Goal: Task Accomplishment & Management: Complete application form

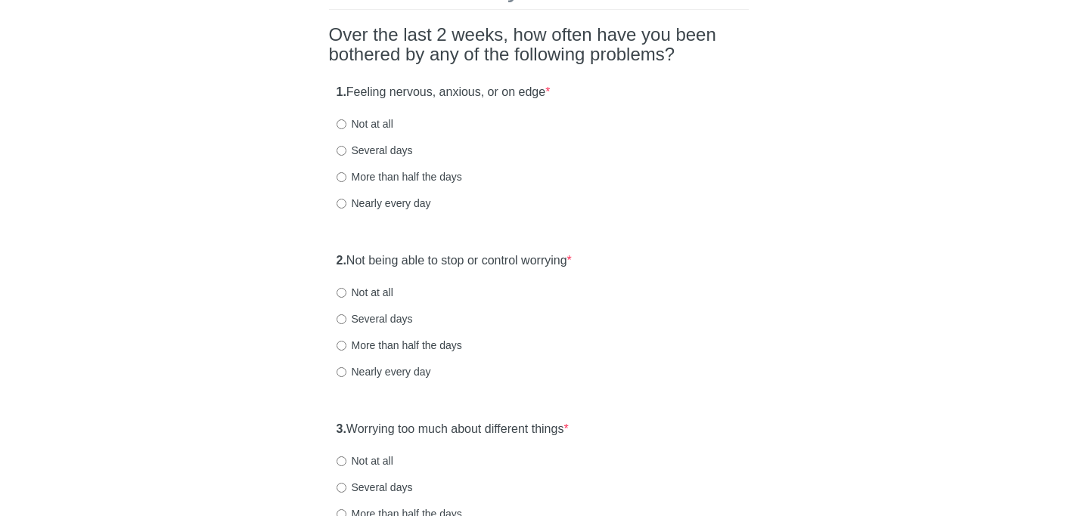
scroll to position [126, 0]
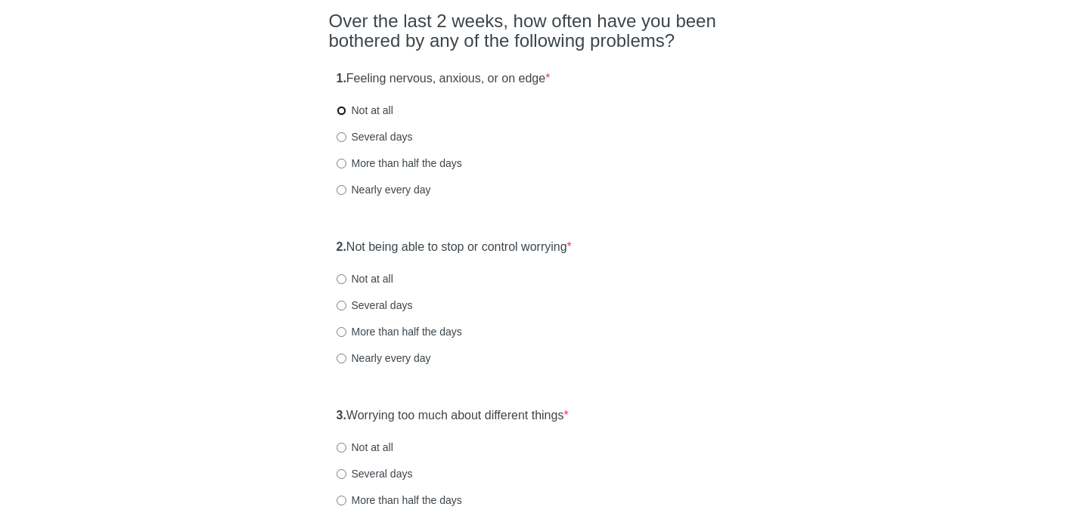
click at [343, 113] on input "Not at all" at bounding box center [341, 111] width 10 height 10
radio input "true"
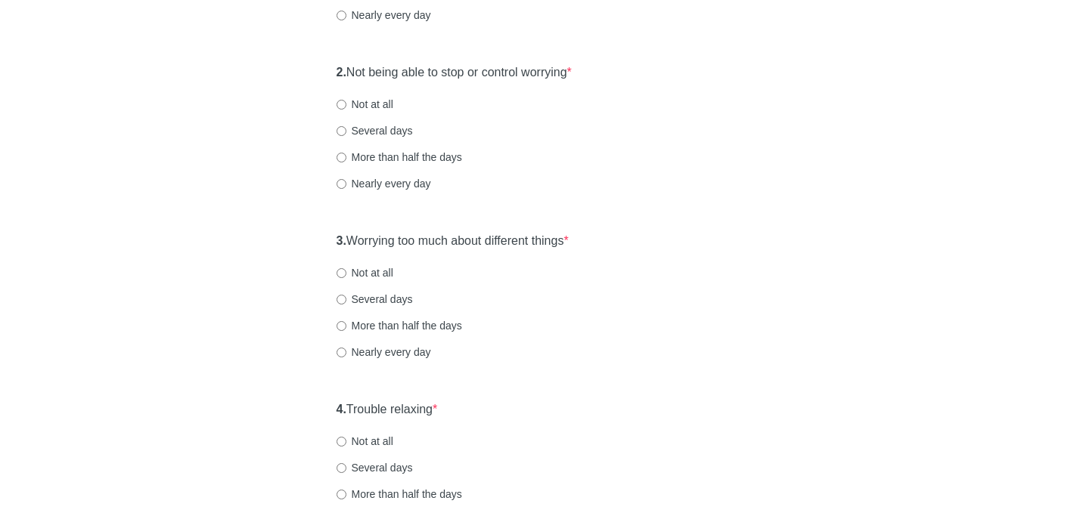
scroll to position [296, 0]
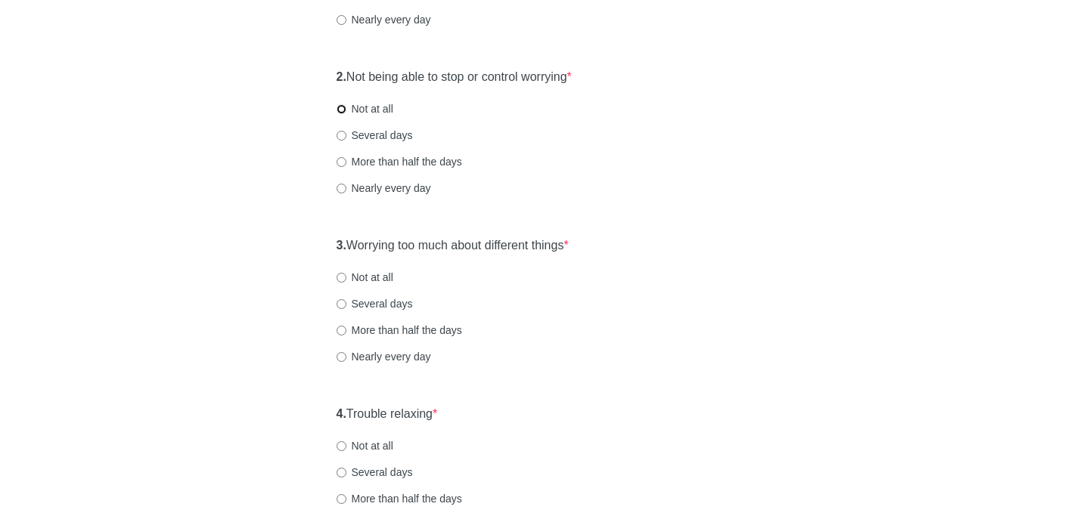
click at [343, 107] on input "Not at all" at bounding box center [341, 109] width 10 height 10
radio input "true"
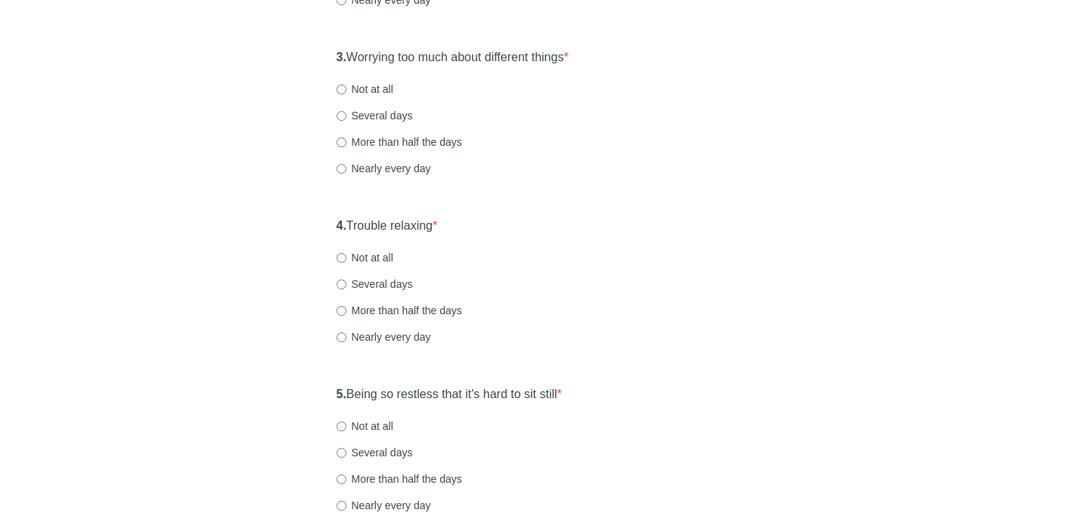
scroll to position [492, 0]
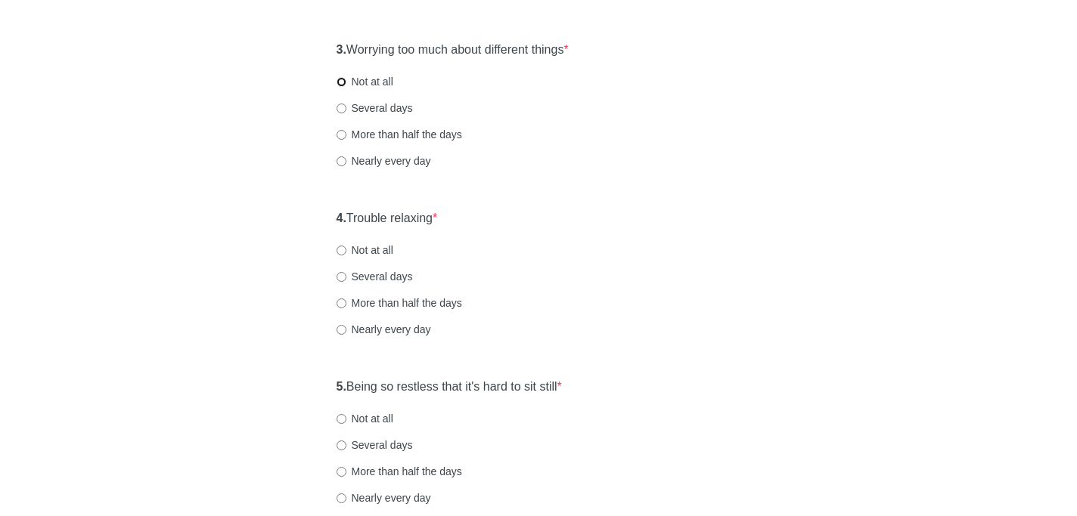
click at [343, 82] on input "Not at all" at bounding box center [341, 82] width 10 height 10
radio input "true"
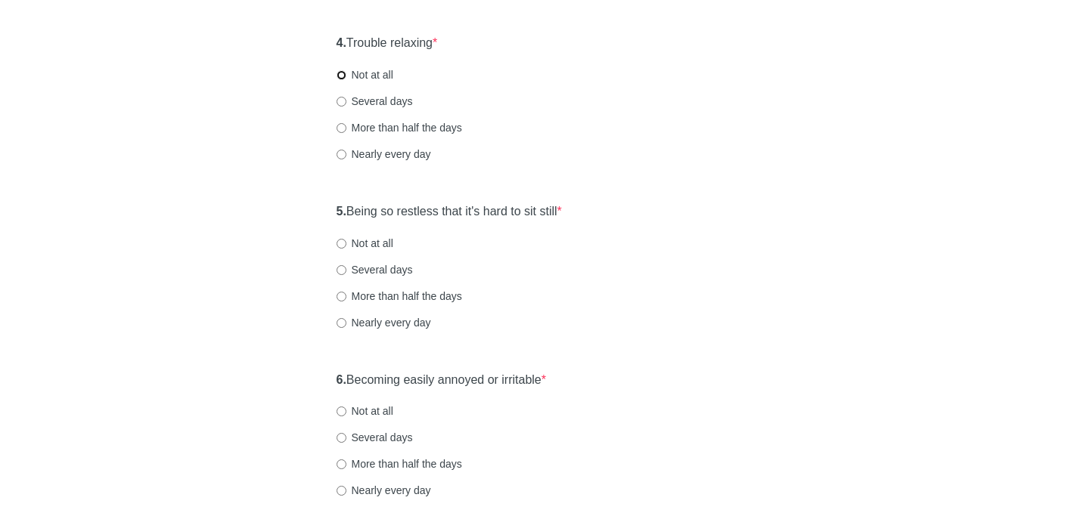
click at [343, 76] on input "Not at all" at bounding box center [341, 75] width 10 height 10
radio input "true"
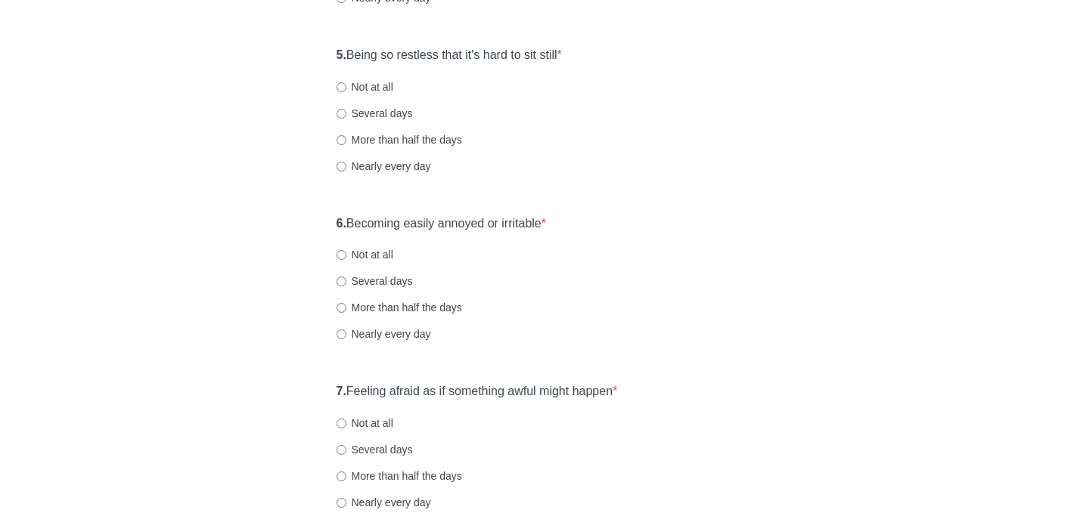
scroll to position [828, 0]
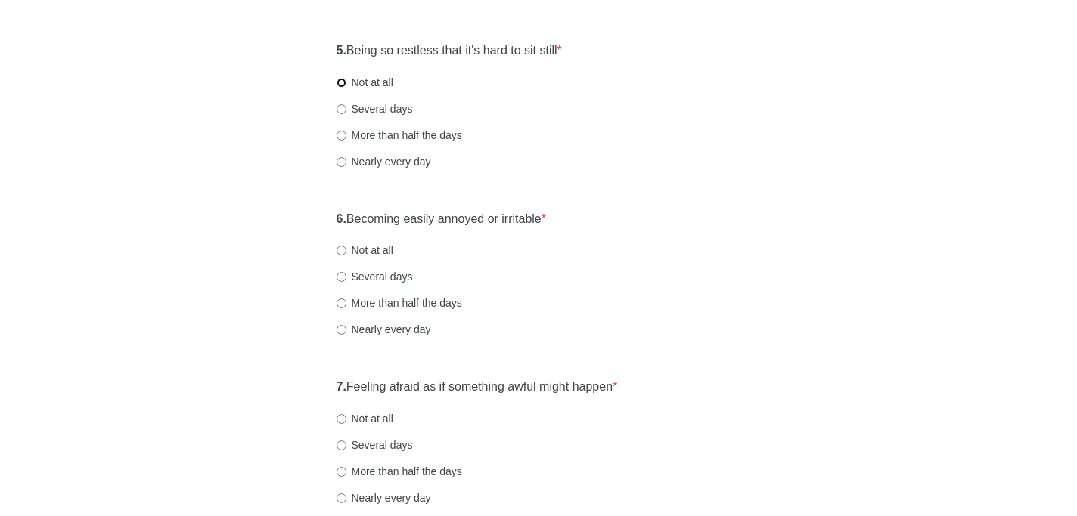
click at [343, 85] on input "Not at all" at bounding box center [341, 83] width 10 height 10
radio input "true"
click at [341, 126] on div "5. Being so restless that it's hard to sit still * Not at all Several days More…" at bounding box center [539, 113] width 420 height 157
click at [341, 132] on input "More than half the days" at bounding box center [341, 136] width 10 height 10
radio input "true"
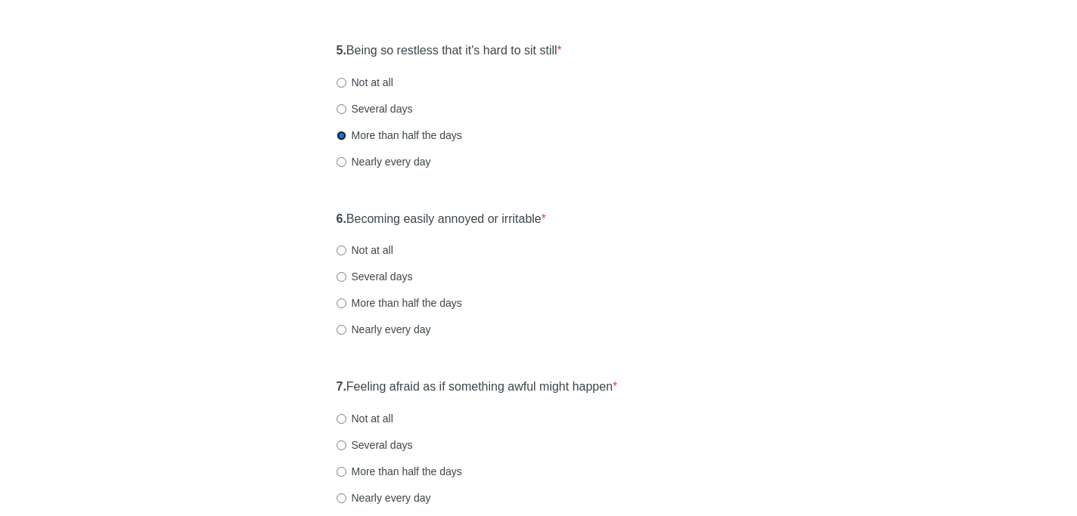
scroll to position [978, 0]
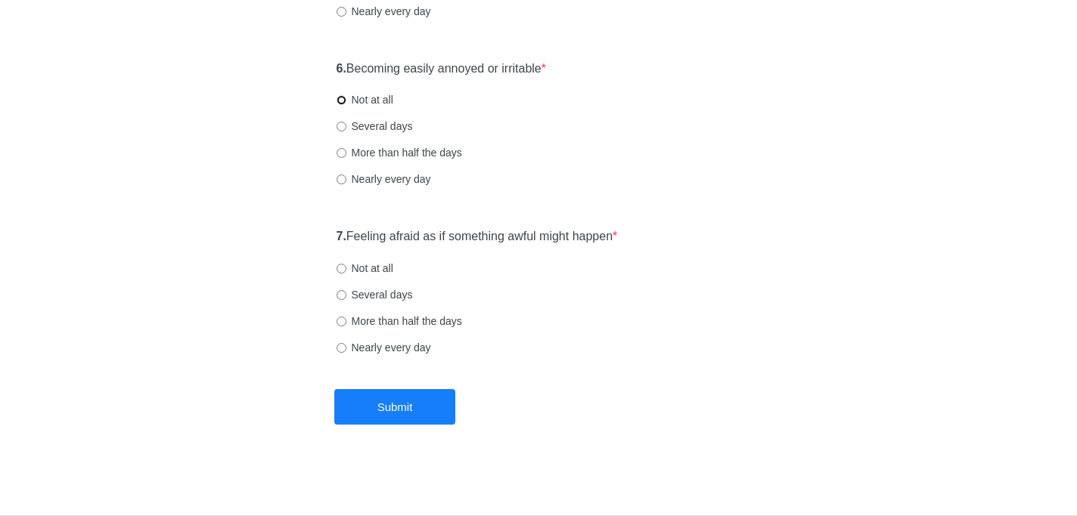
click at [341, 99] on input "Not at all" at bounding box center [341, 100] width 10 height 10
radio input "true"
click at [343, 269] on input "Not at all" at bounding box center [341, 269] width 10 height 10
radio input "true"
click at [390, 408] on button "Submit" at bounding box center [394, 407] width 121 height 36
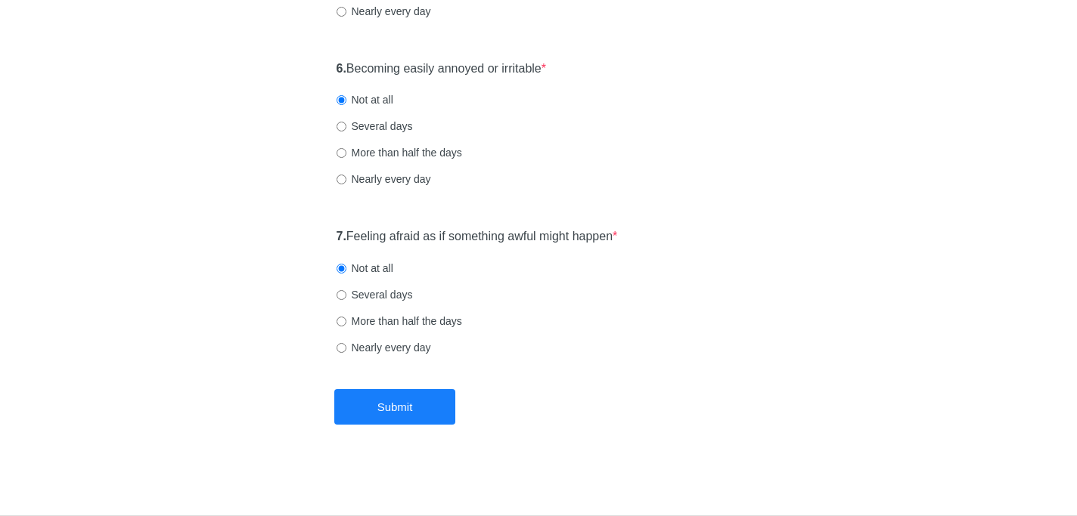
scroll to position [0, 0]
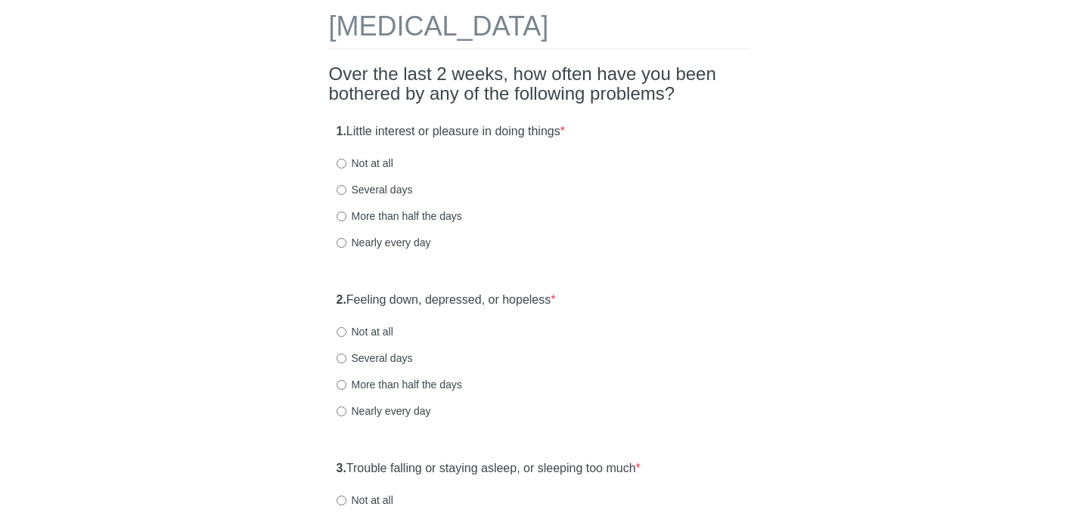
scroll to position [74, 0]
click at [339, 163] on input "Not at all" at bounding box center [341, 162] width 10 height 10
radio input "true"
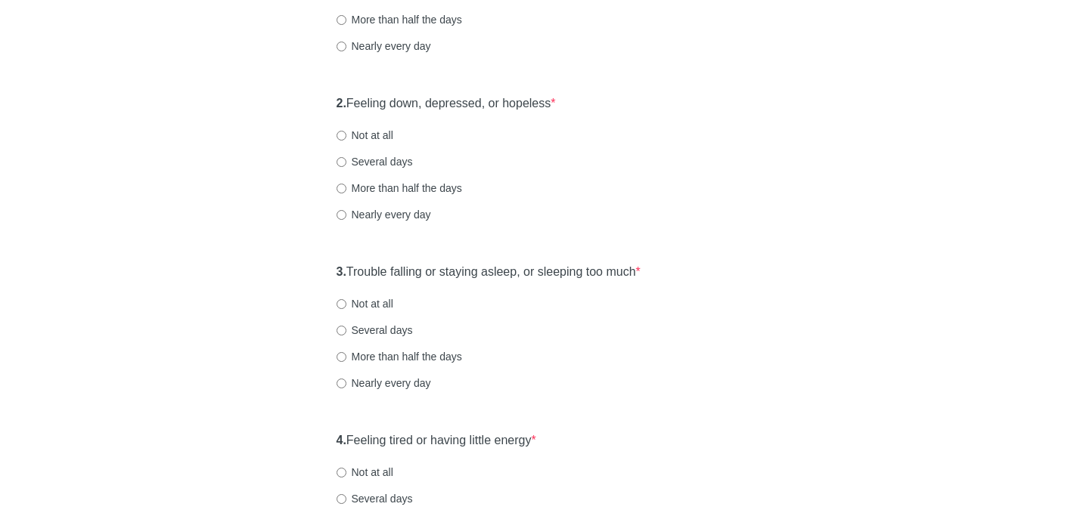
scroll to position [292, 0]
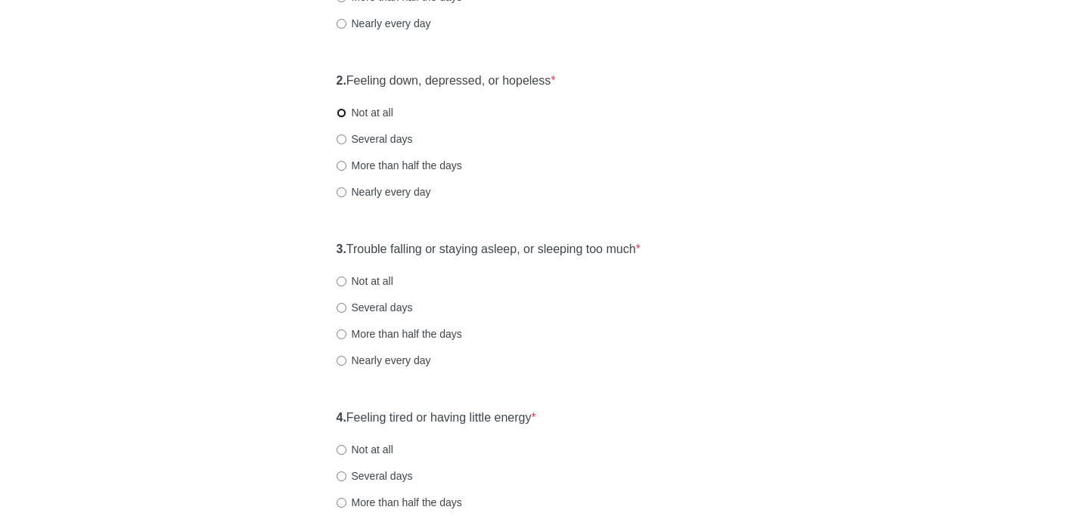
click at [341, 112] on input "Not at all" at bounding box center [341, 113] width 10 height 10
radio input "true"
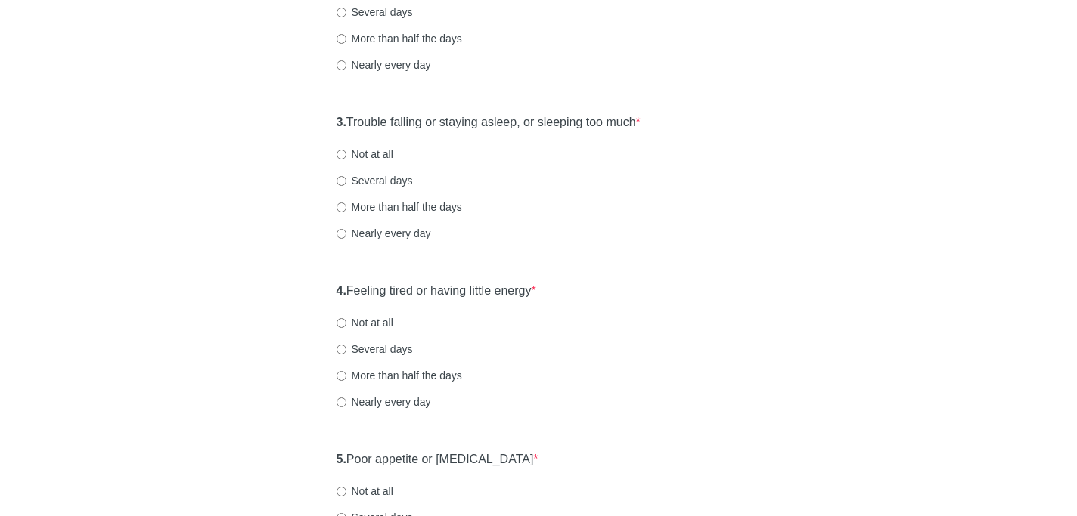
scroll to position [430, 0]
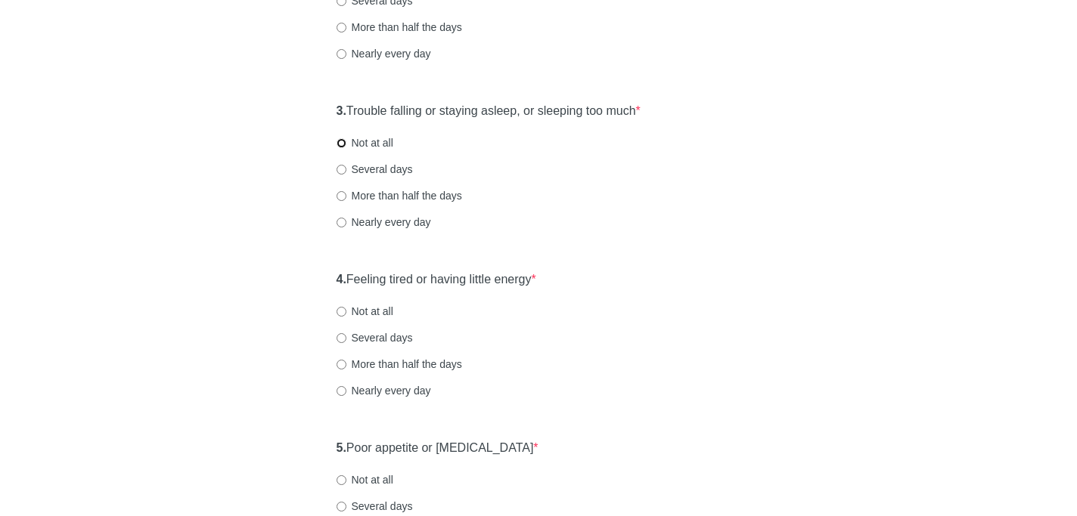
click at [342, 141] on input "Not at all" at bounding box center [341, 143] width 10 height 10
radio input "true"
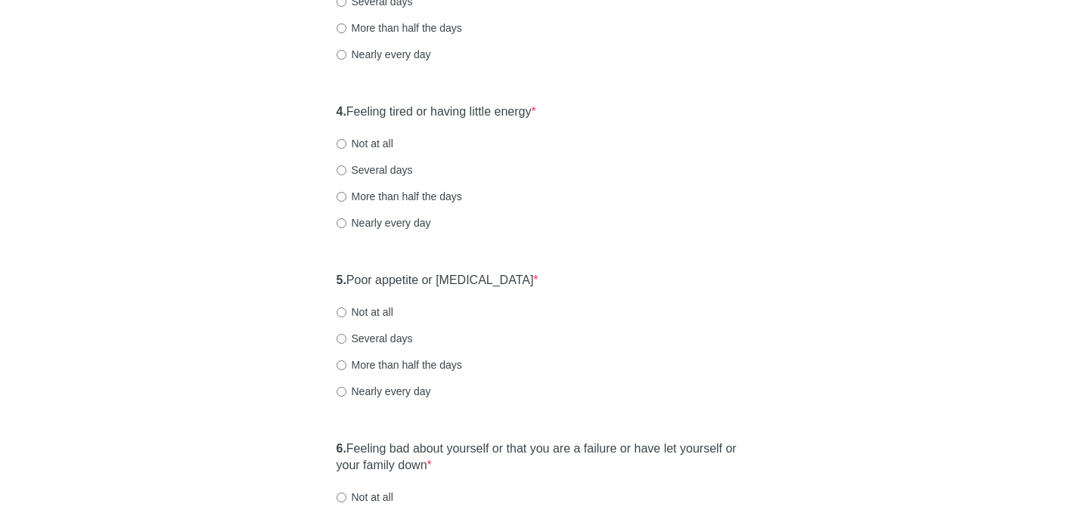
scroll to position [641, 0]
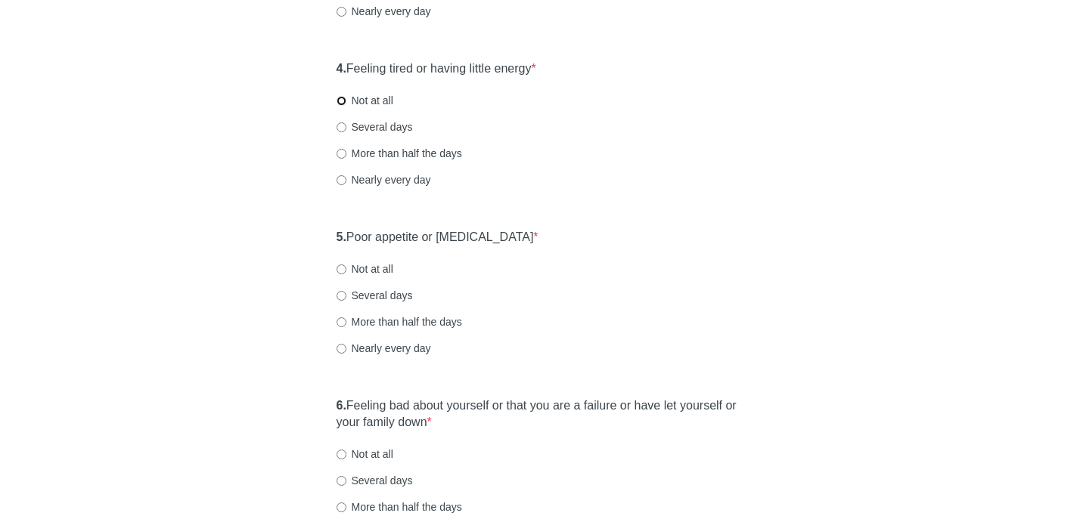
click at [345, 99] on input "Not at all" at bounding box center [341, 101] width 10 height 10
radio input "true"
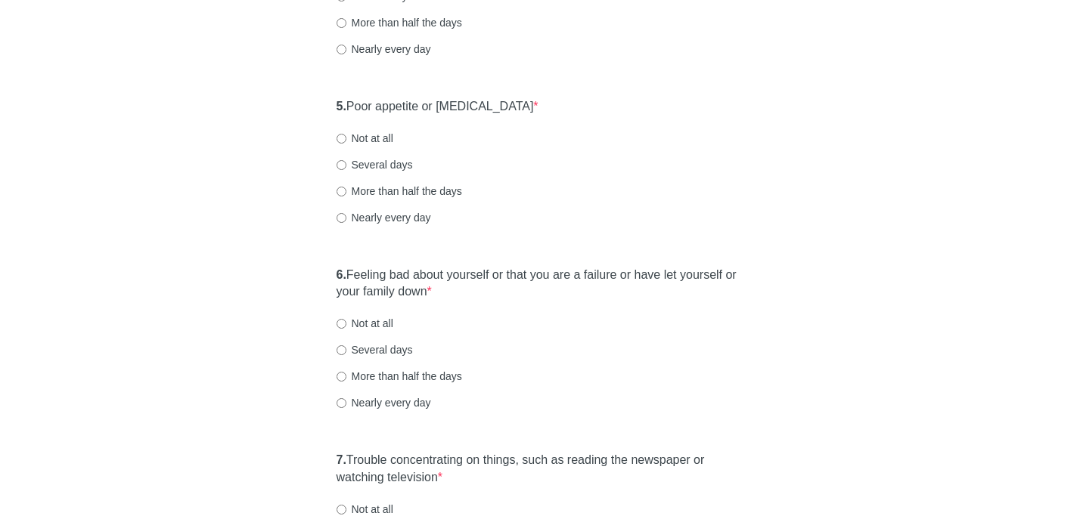
scroll to position [823, 0]
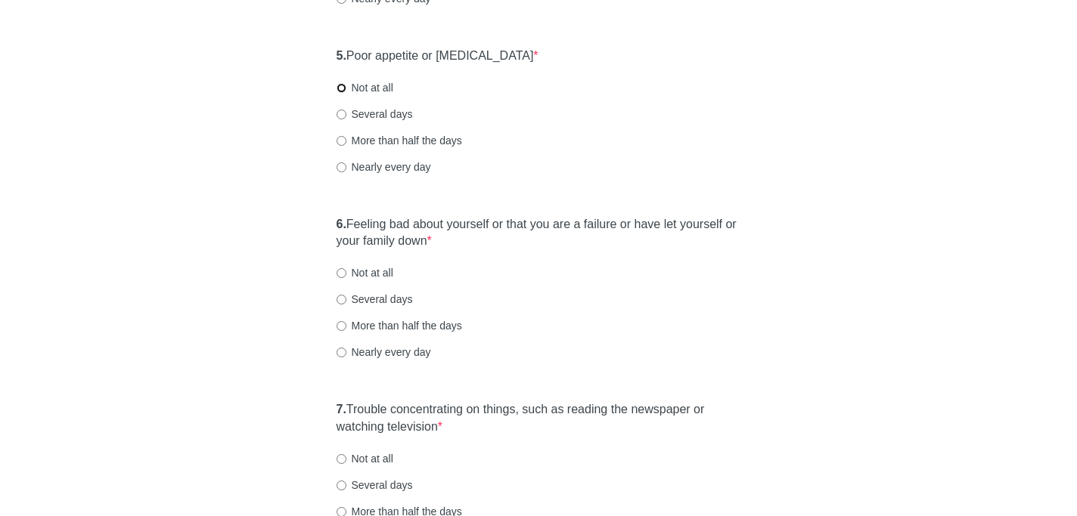
click at [340, 85] on input "Not at all" at bounding box center [341, 88] width 10 height 10
radio input "true"
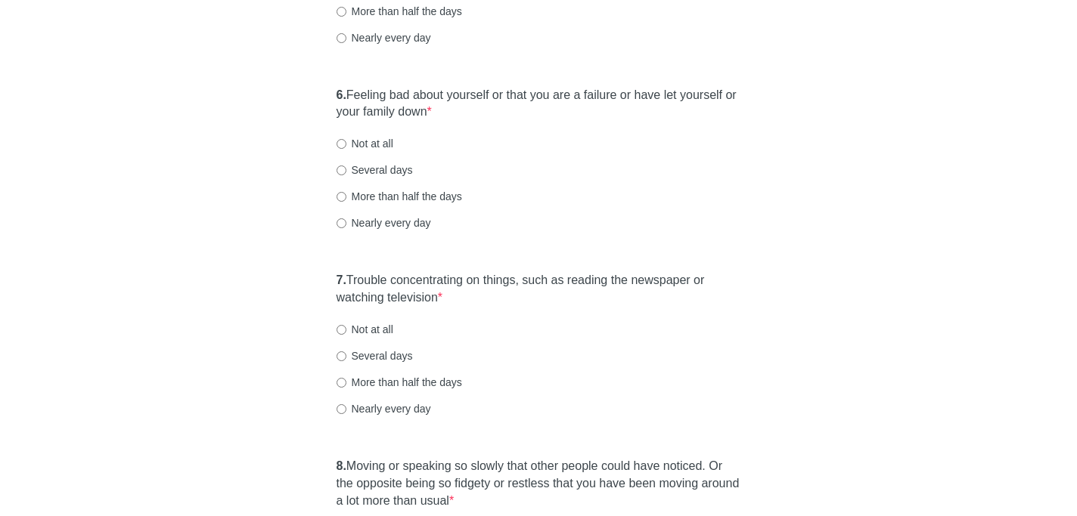
scroll to position [954, 0]
click at [342, 141] on input "Not at all" at bounding box center [341, 142] width 10 height 10
radio input "true"
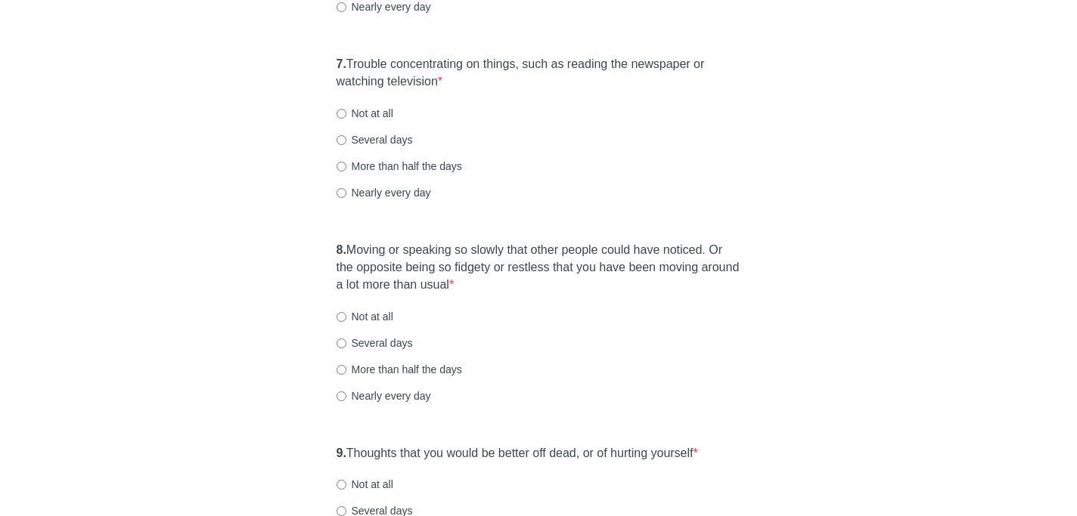
scroll to position [1172, 0]
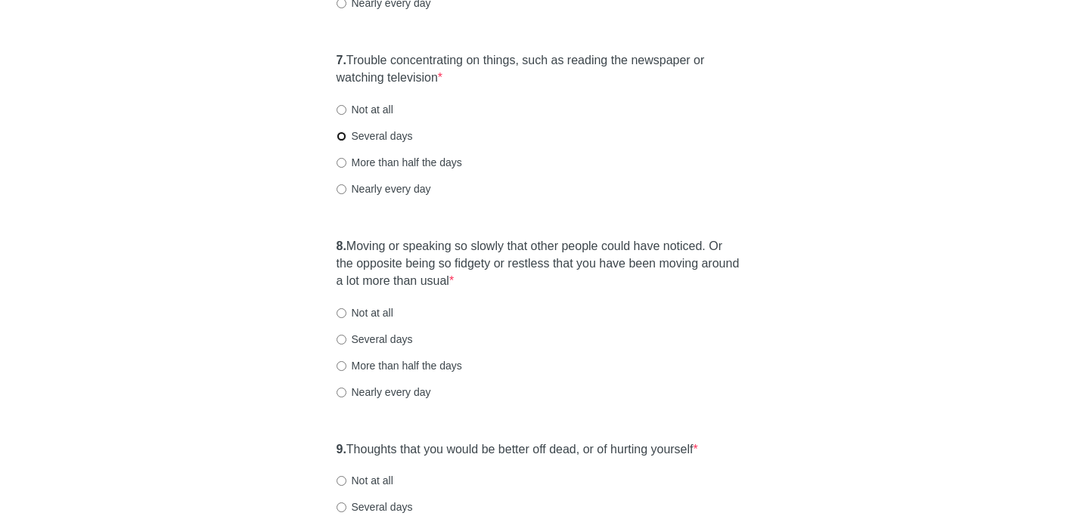
click at [341, 135] on input "Several days" at bounding box center [341, 137] width 10 height 10
radio input "true"
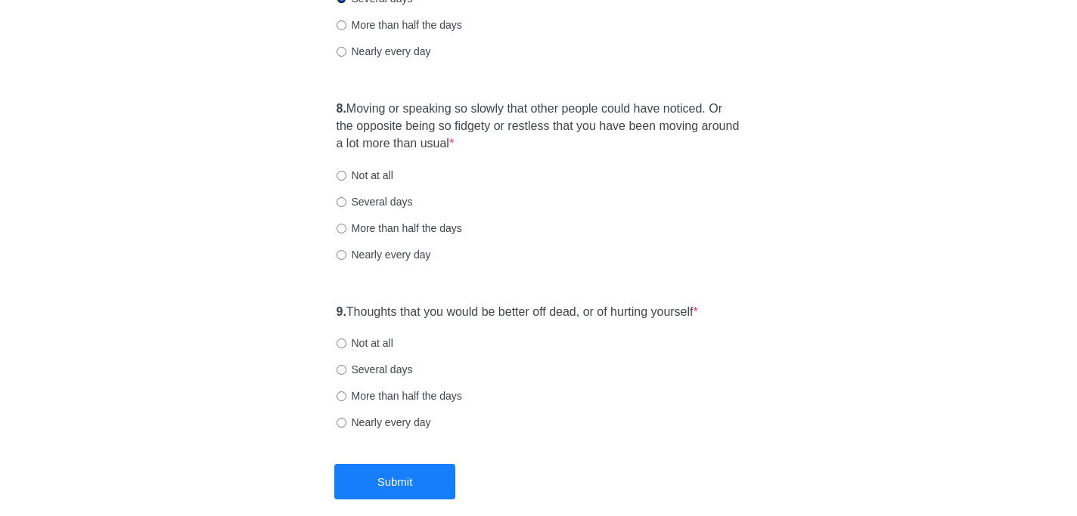
scroll to position [1310, 0]
click at [340, 231] on input "More than half the days" at bounding box center [341, 228] width 10 height 10
radio input "true"
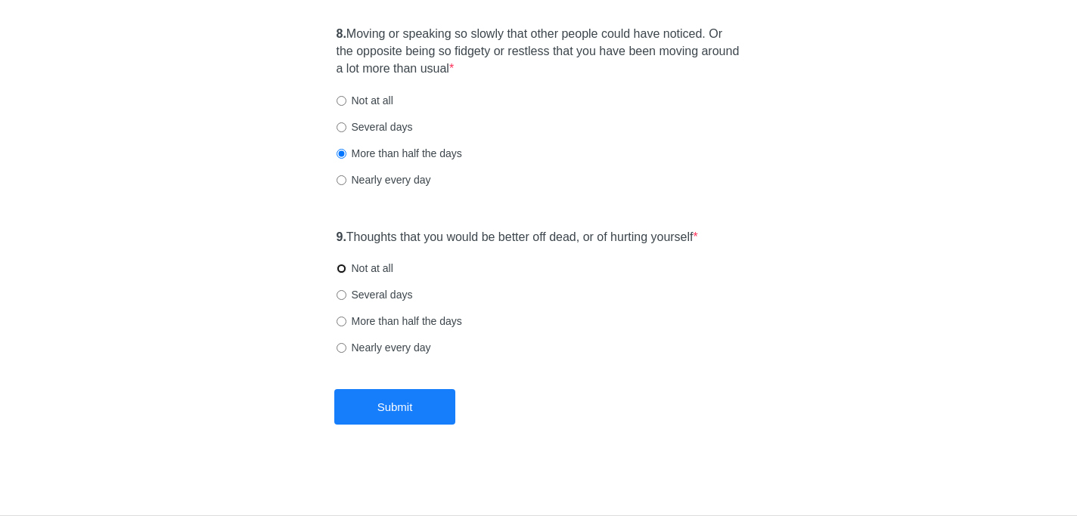
click at [342, 270] on input "Not at all" at bounding box center [341, 269] width 10 height 10
radio input "true"
click at [383, 411] on button "Submit" at bounding box center [394, 407] width 121 height 36
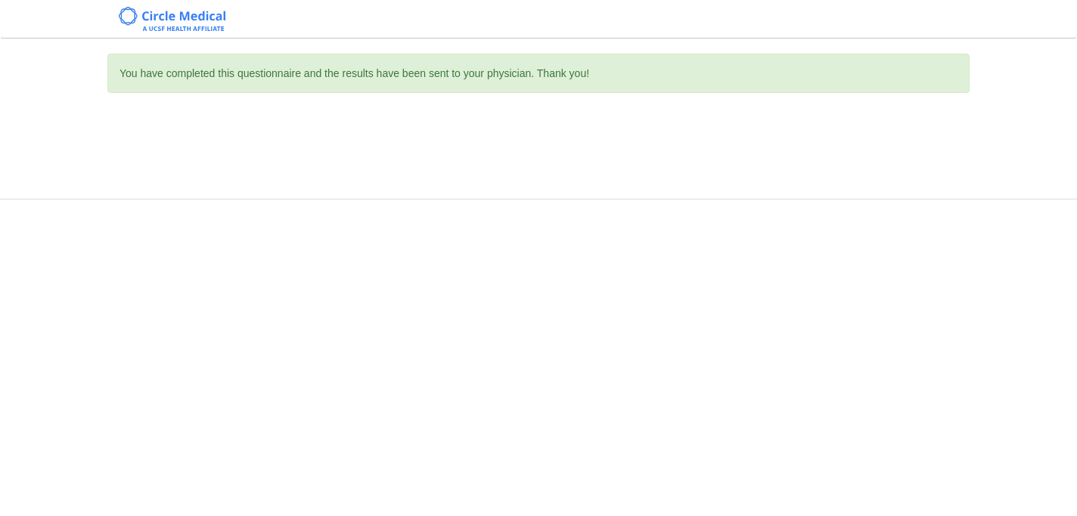
scroll to position [0, 0]
